Goal: Task Accomplishment & Management: Complete application form

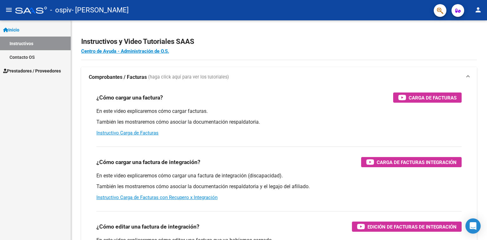
click at [28, 71] on span "Prestadores / Proveedores" at bounding box center [32, 70] width 58 height 7
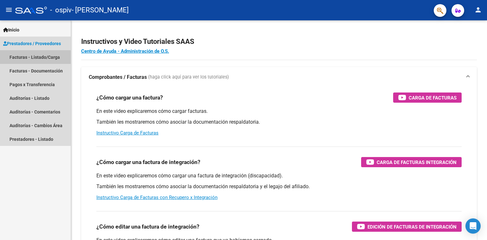
click at [22, 59] on link "Facturas - Listado/Carga" at bounding box center [35, 57] width 71 height 14
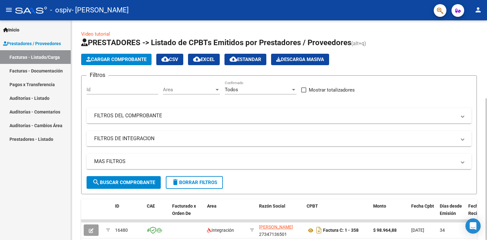
click at [115, 58] on span "Cargar Comprobante" at bounding box center [116, 59] width 60 height 6
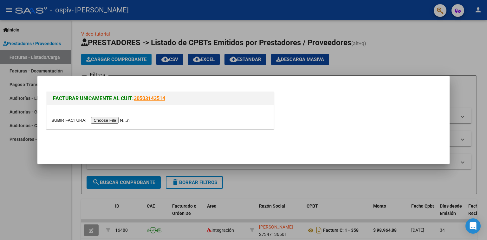
click at [118, 121] on input "file" at bounding box center [91, 120] width 80 height 7
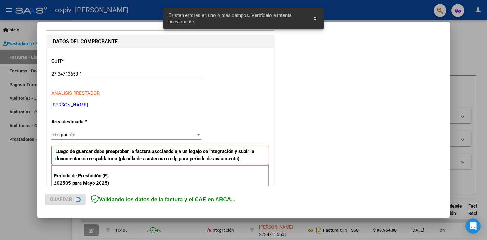
scroll to position [143, 0]
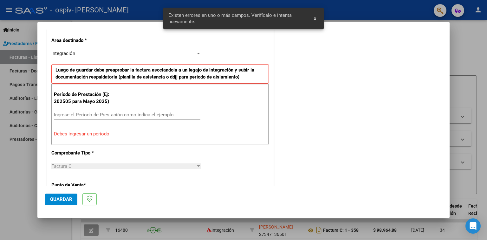
click at [65, 115] on input "Ingrese el Período de Prestación como indica el ejemplo" at bounding box center [127, 115] width 147 height 6
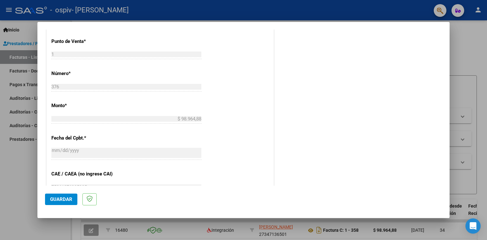
scroll to position [333, 0]
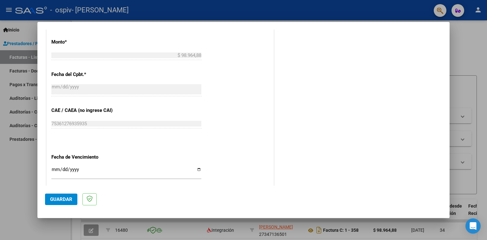
type input "202508"
click at [109, 167] on input "Ingresar la fecha" at bounding box center [126, 172] width 150 height 10
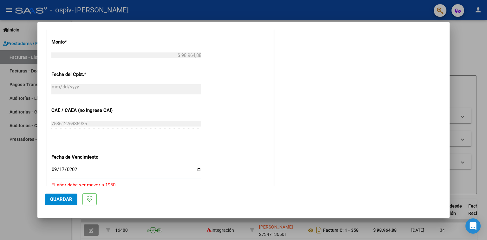
type input "[DATE]"
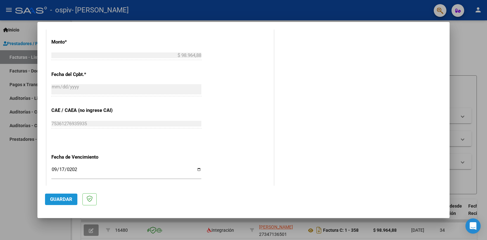
click at [61, 200] on span "Guardar" at bounding box center [61, 199] width 22 height 6
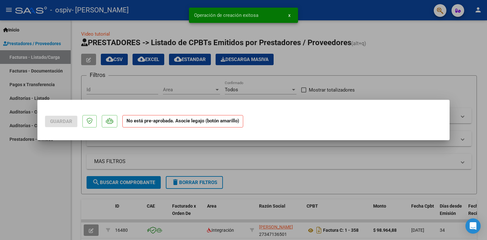
scroll to position [0, 0]
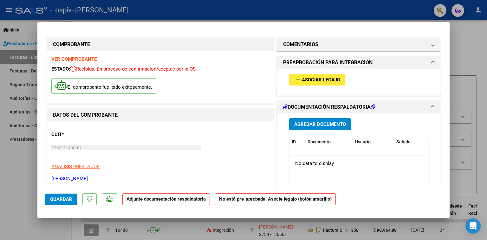
click at [305, 81] on span "Asociar Legajo" at bounding box center [321, 80] width 38 height 6
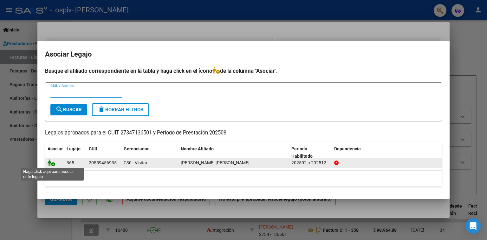
click at [50, 161] on icon at bounding box center [52, 162] width 8 height 7
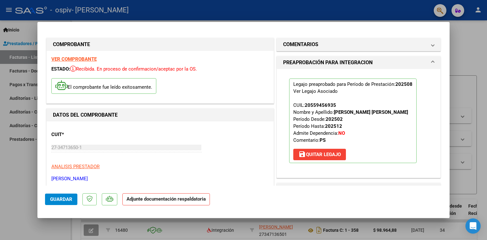
scroll to position [63, 0]
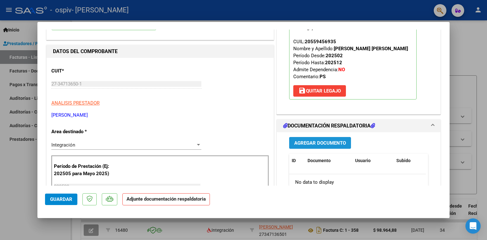
click at [295, 144] on span "Agregar Documento" at bounding box center [321, 143] width 52 height 6
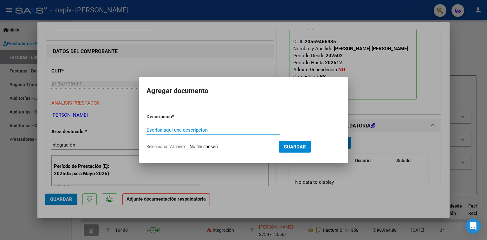
click at [190, 130] on input "Escriba aquí una descripcion" at bounding box center [214, 130] width 134 height 6
type input "planilla de asistencia"
click at [205, 145] on input "Seleccionar Archivo" at bounding box center [232, 147] width 84 height 6
type input "C:\fakepath\Planilla de asistencia.pdf"
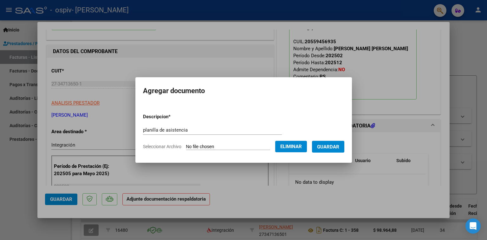
click at [329, 146] on span "Guardar" at bounding box center [328, 147] width 22 height 6
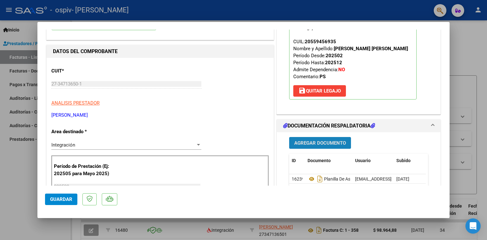
click at [313, 143] on span "Agregar Documento" at bounding box center [321, 143] width 52 height 6
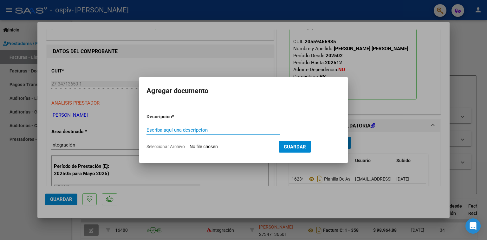
click at [191, 132] on input "Escriba aquí una descripcion" at bounding box center [214, 130] width 134 height 6
type input "Presupuesto aprobado"
click at [207, 146] on input "Seleccionar Archivo" at bounding box center [232, 147] width 84 height 6
type input "C:\fakepath\Autorizacion.pdf"
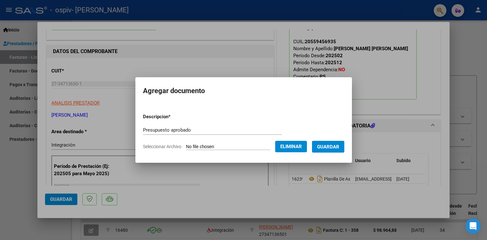
click at [334, 148] on span "Guardar" at bounding box center [328, 147] width 22 height 6
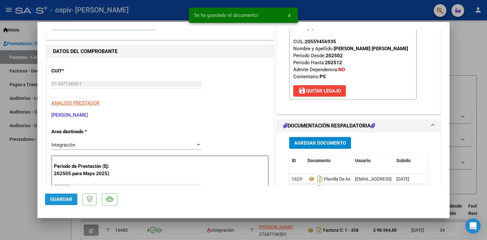
click at [60, 200] on span "Guardar" at bounding box center [61, 199] width 22 height 6
click at [25, 192] on div at bounding box center [243, 120] width 487 height 240
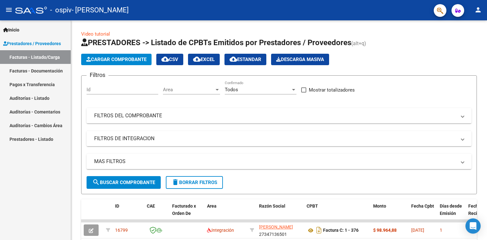
click at [479, 10] on mat-icon "person" at bounding box center [479, 10] width 8 height 8
click at [459, 44] on button "exit_to_app Salir" at bounding box center [465, 41] width 39 height 15
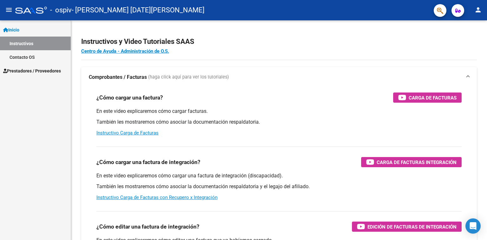
click at [14, 70] on span "Prestadores / Proveedores" at bounding box center [32, 70] width 58 height 7
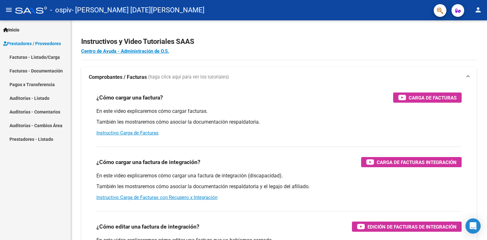
click at [22, 56] on link "Facturas - Listado/Carga" at bounding box center [35, 57] width 71 height 14
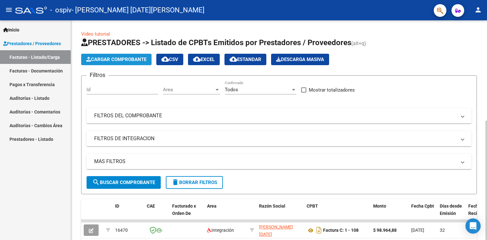
click at [114, 60] on span "Cargar Comprobante" at bounding box center [116, 59] width 60 height 6
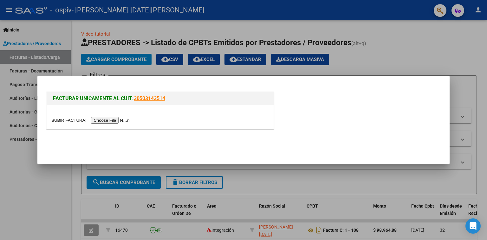
click at [117, 123] on input "file" at bounding box center [91, 120] width 80 height 7
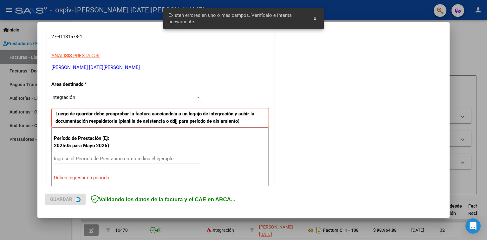
scroll to position [131, 0]
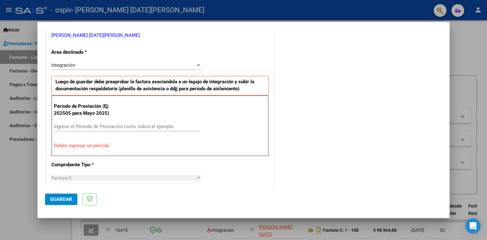
click at [110, 127] on input "Ingrese el Período de Prestación como indica el ejemplo" at bounding box center [127, 126] width 147 height 6
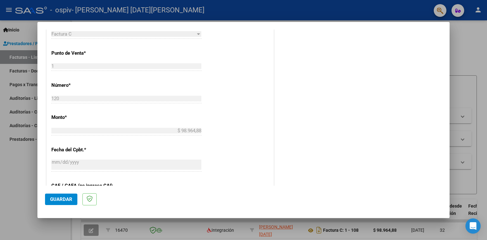
scroll to position [321, 0]
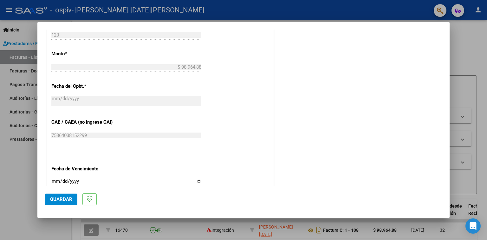
type input "202508"
click at [87, 180] on input "Ingresar la fecha" at bounding box center [126, 183] width 150 height 10
type input "2025-09-15"
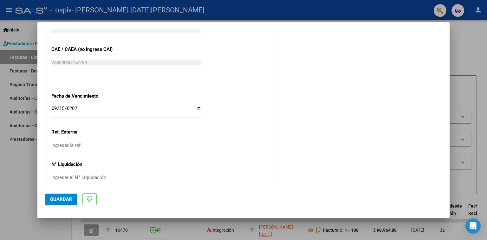
click at [57, 199] on span "Guardar" at bounding box center [61, 199] width 22 height 6
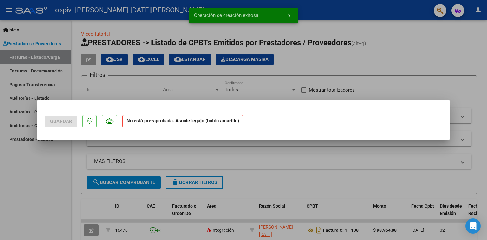
scroll to position [0, 0]
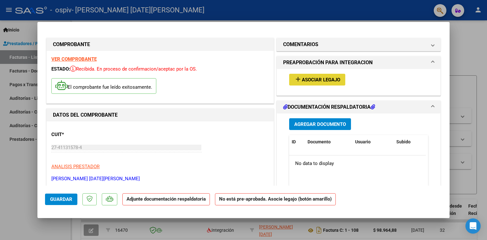
click at [312, 79] on span "Asociar Legajo" at bounding box center [321, 80] width 38 height 6
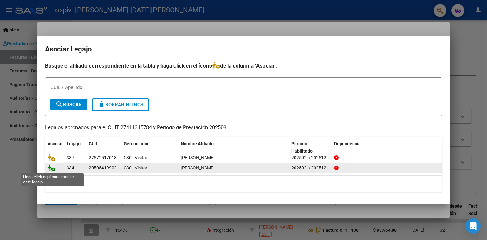
click at [49, 167] on icon at bounding box center [52, 167] width 8 height 7
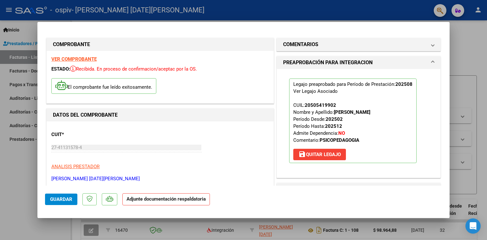
scroll to position [95, 0]
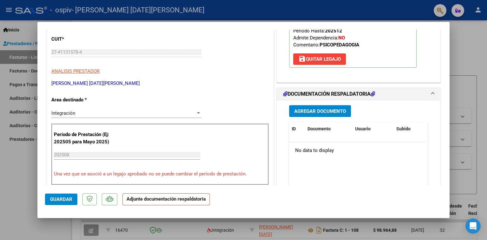
click at [310, 107] on button "Agregar Documento" at bounding box center [320, 111] width 62 height 12
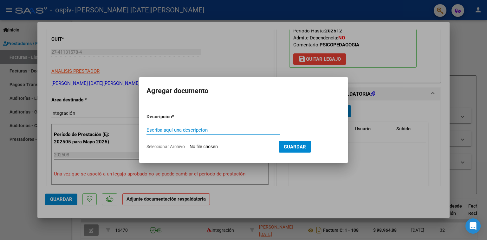
click at [160, 130] on input "Escriba aquí una descripcion" at bounding box center [214, 130] width 134 height 6
type input "planilla de asistencia"
click at [202, 147] on input "Seleccionar Archivo" at bounding box center [232, 147] width 84 height 6
type input "C:\fakepath\Planilla de asistencia.pdf"
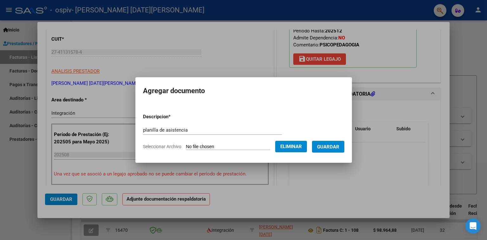
click at [330, 147] on span "Guardar" at bounding box center [328, 147] width 22 height 6
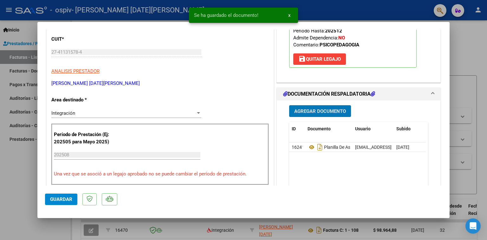
click at [303, 113] on span "Agregar Documento" at bounding box center [321, 111] width 52 height 6
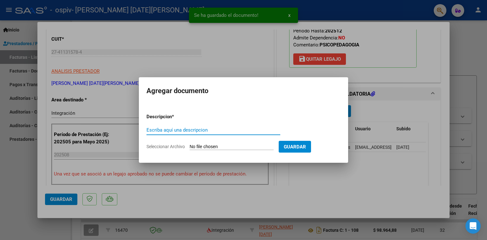
click at [154, 132] on input "Escriba aquí una descripcion" at bounding box center [214, 130] width 134 height 6
type input "Presupuesto aprobado"
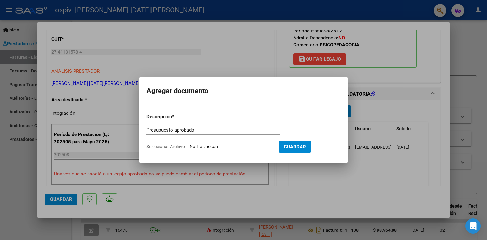
click at [205, 147] on input "Seleccionar Archivo" at bounding box center [232, 147] width 84 height 6
type input "C:\fakepath\Autorizacion.pdf"
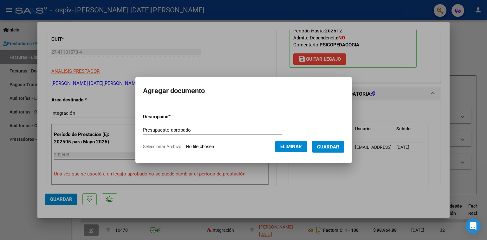
click at [329, 146] on span "Guardar" at bounding box center [328, 147] width 22 height 6
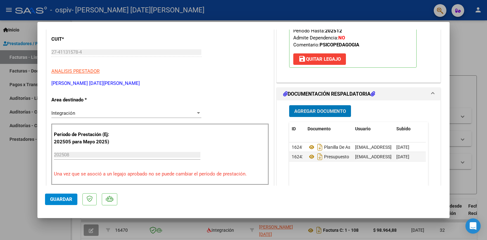
click at [54, 201] on span "Guardar" at bounding box center [61, 199] width 22 height 6
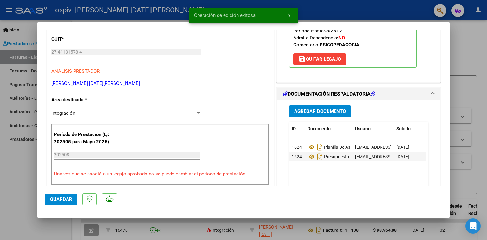
click at [25, 181] on div at bounding box center [243, 120] width 487 height 240
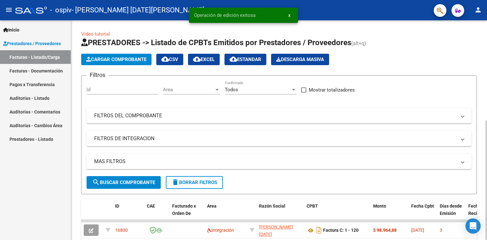
click at [116, 61] on span "Cargar Comprobante" at bounding box center [116, 59] width 60 height 6
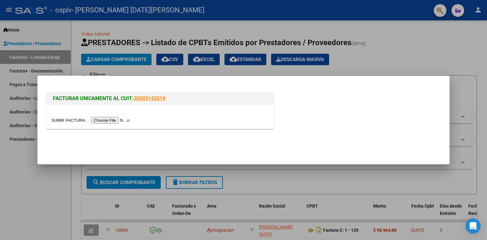
click at [115, 122] on input "file" at bounding box center [91, 120] width 80 height 7
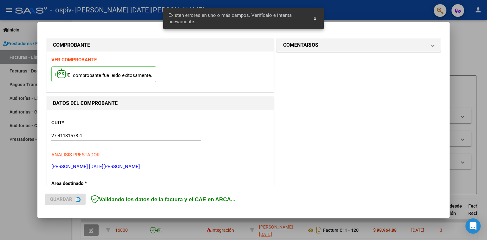
scroll to position [131, 0]
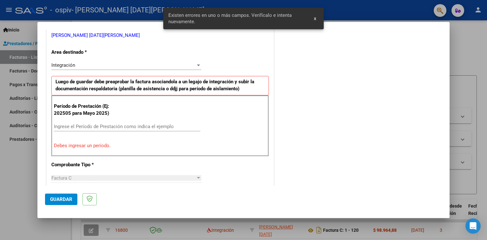
click at [135, 128] on input "Ingrese el Período de Prestación como indica el ejemplo" at bounding box center [127, 126] width 147 height 6
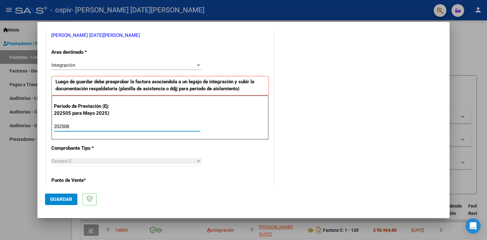
type input "202508"
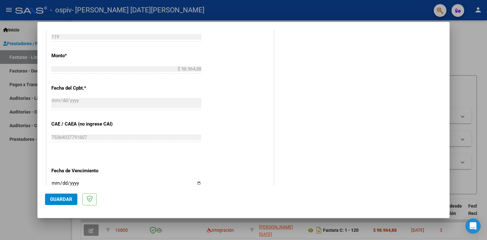
scroll to position [321, 0]
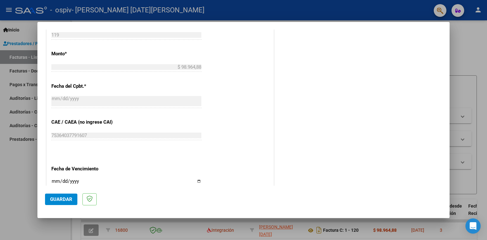
click at [89, 178] on input "Ingresar la fecha" at bounding box center [126, 183] width 150 height 10
type input "2025-09-15"
click at [71, 201] on span "Guardar" at bounding box center [61, 199] width 22 height 6
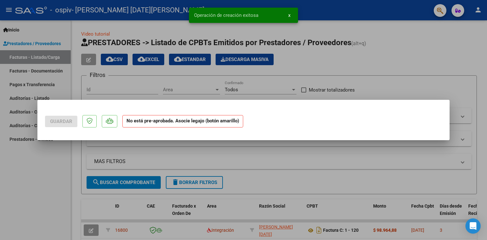
scroll to position [0, 0]
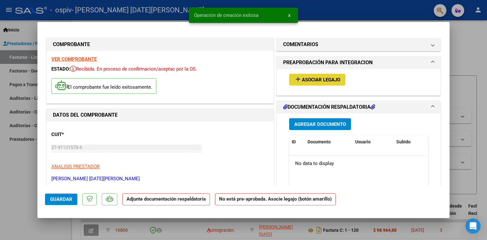
click at [307, 82] on span "Asociar Legajo" at bounding box center [321, 80] width 38 height 6
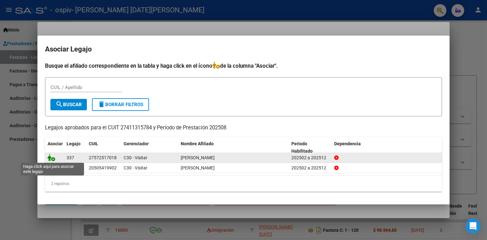
click at [50, 156] on icon at bounding box center [52, 157] width 8 height 7
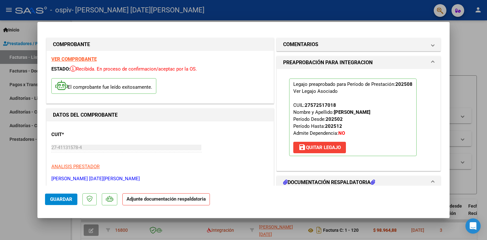
scroll to position [63, 0]
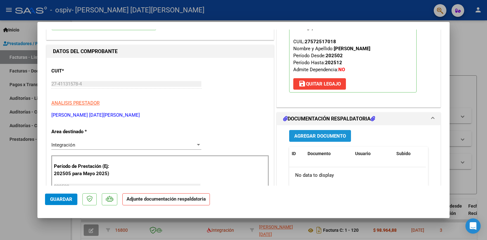
click at [318, 137] on span "Agregar Documento" at bounding box center [321, 136] width 52 height 6
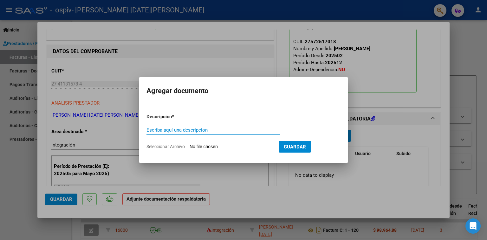
click at [184, 130] on input "Escriba aquí una descripcion" at bounding box center [214, 130] width 134 height 6
type input "Planilla de asistencia"
click at [212, 144] on input "Seleccionar Archivo" at bounding box center [232, 147] width 84 height 6
type input "C:\fakepath\Planilla de asistencia.pdf"
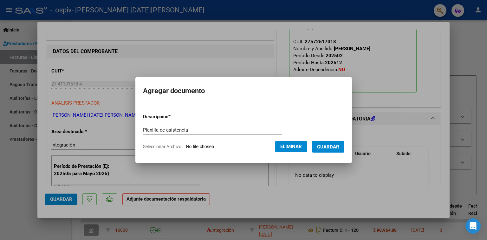
click at [334, 149] on button "Guardar" at bounding box center [328, 147] width 32 height 12
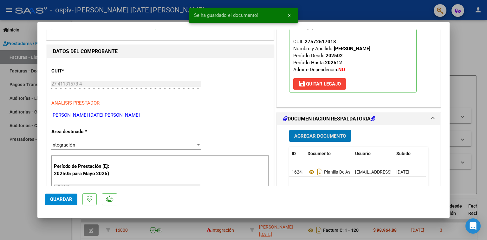
click at [311, 134] on span "Agregar Documento" at bounding box center [321, 136] width 52 height 6
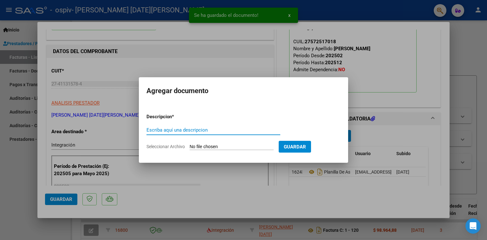
click at [155, 133] on div "Escriba aquí una descripcion" at bounding box center [214, 130] width 134 height 10
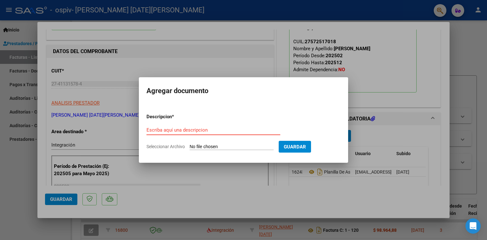
click at [155, 130] on input "Escriba aquí una descripcion" at bounding box center [214, 130] width 134 height 6
type input "Prespuesto aprobado"
click at [220, 145] on input "Seleccionar Archivo" at bounding box center [232, 147] width 84 height 6
type input "C:\fakepath\Autorizacion.pdf"
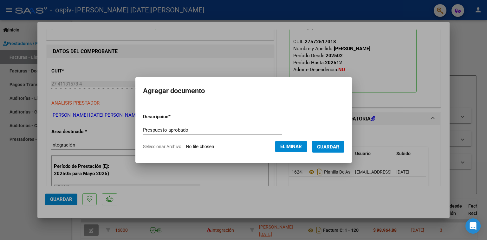
click at [340, 145] on span "Guardar" at bounding box center [328, 147] width 22 height 6
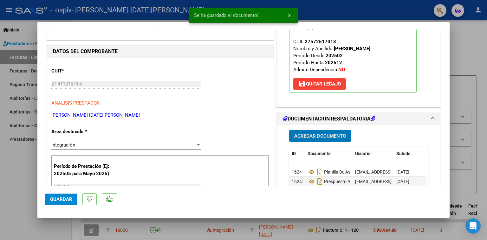
click at [57, 199] on span "Guardar" at bounding box center [61, 199] width 22 height 6
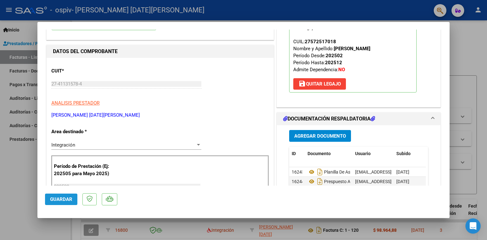
click at [74, 201] on button "Guardar" at bounding box center [61, 198] width 32 height 11
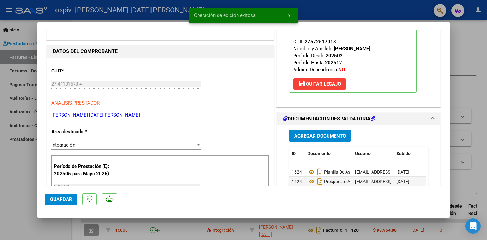
click at [23, 208] on div at bounding box center [243, 120] width 487 height 240
type input "$ 0,00"
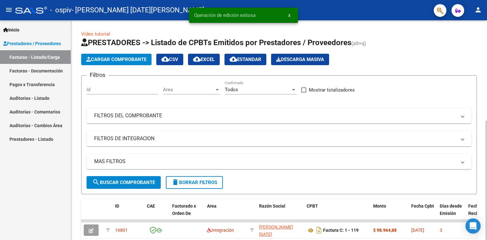
scroll to position [32, 0]
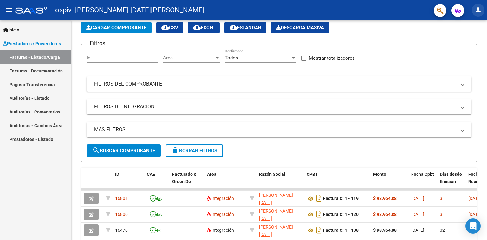
click at [479, 10] on mat-icon "person" at bounding box center [479, 10] width 8 height 8
click at [461, 43] on button "exit_to_app Salir" at bounding box center [465, 41] width 39 height 15
